Goal: Transaction & Acquisition: Purchase product/service

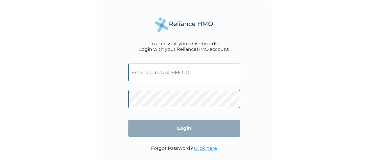
type input "juliebuike12@gmail.com"
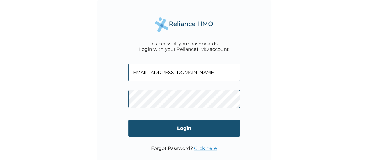
click at [171, 129] on input "Login" at bounding box center [184, 128] width 112 height 17
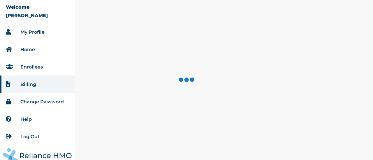
scroll to position [7, 0]
click at [32, 51] on link "Home" at bounding box center [27, 50] width 15 height 6
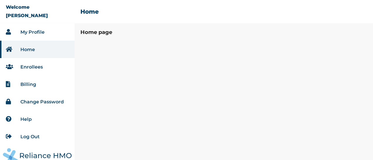
click at [29, 33] on link "My Profile" at bounding box center [32, 32] width 24 height 6
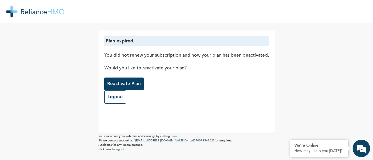
click at [117, 84] on p "Reactivate Plan" at bounding box center [123, 84] width 33 height 7
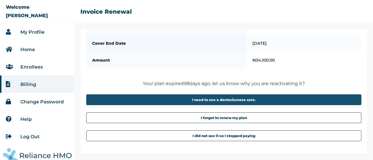
scroll to position [60, 0]
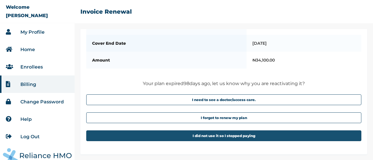
click at [203, 137] on button "I did not use it so I stopped paying" at bounding box center [223, 136] width 275 height 11
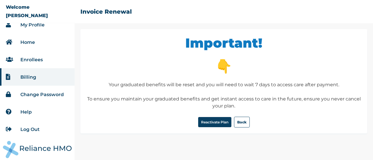
scroll to position [0, 0]
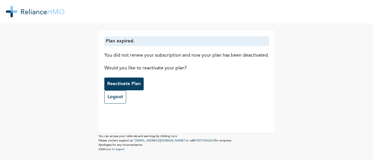
click at [319, 45] on div "Plan expired. You did not renew your subscription and now your plan has been de…" at bounding box center [186, 80] width 373 height 160
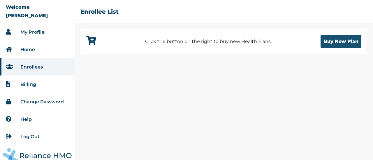
click at [345, 42] on button "Buy New Plan" at bounding box center [340, 41] width 41 height 13
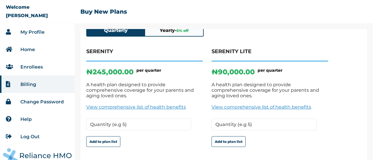
scroll to position [55, 0]
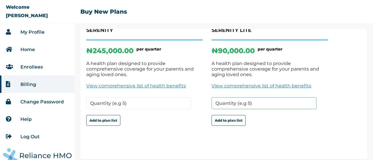
click at [229, 98] on input "number" at bounding box center [263, 104] width 105 height 12
type input "1"
click at [310, 98] on input "1" at bounding box center [263, 104] width 105 height 12
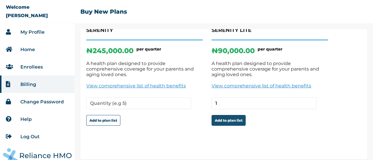
click at [229, 118] on button "Add to plan list" at bounding box center [228, 120] width 34 height 11
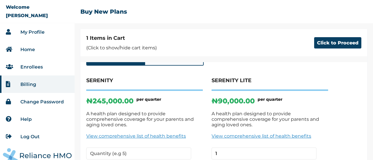
scroll to position [0, 0]
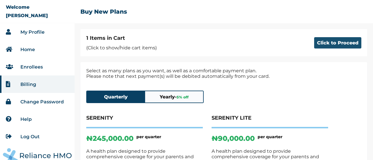
click at [325, 43] on button "Click to Proceed" at bounding box center [337, 42] width 47 height 11
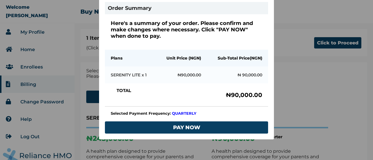
scroll to position [65, 0]
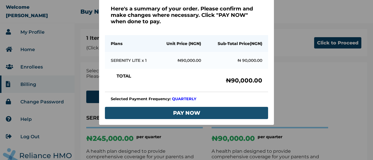
click at [189, 109] on button "PAY NOW" at bounding box center [186, 113] width 163 height 12
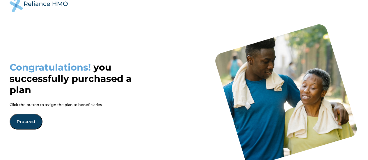
scroll to position [22, 0]
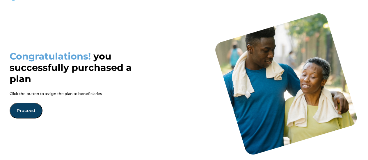
click at [30, 109] on button "Proceed" at bounding box center [26, 111] width 33 height 16
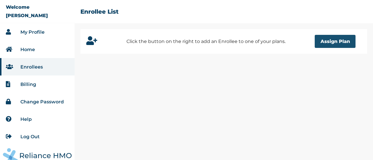
click at [347, 40] on button "Assign Plan" at bounding box center [334, 41] width 41 height 13
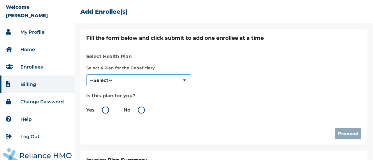
click at [183, 78] on select "--Select-- SERENITY LITE" at bounding box center [138, 81] width 105 height 12
select select "18028"
click at [86, 75] on select "--Select-- SERENITY LITE" at bounding box center [138, 81] width 105 height 12
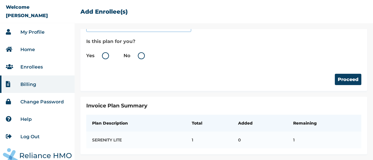
scroll to position [58, 0]
click at [108, 52] on label "Yes" at bounding box center [99, 55] width 26 height 7
click at [100, 52] on input "Yes" at bounding box center [95, 55] width 9 height 9
radio input "true"
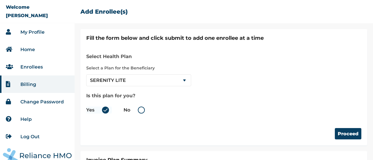
scroll to position [0, 0]
click at [344, 132] on button "Proceed" at bounding box center [347, 133] width 26 height 11
